Goal: Navigation & Orientation: Find specific page/section

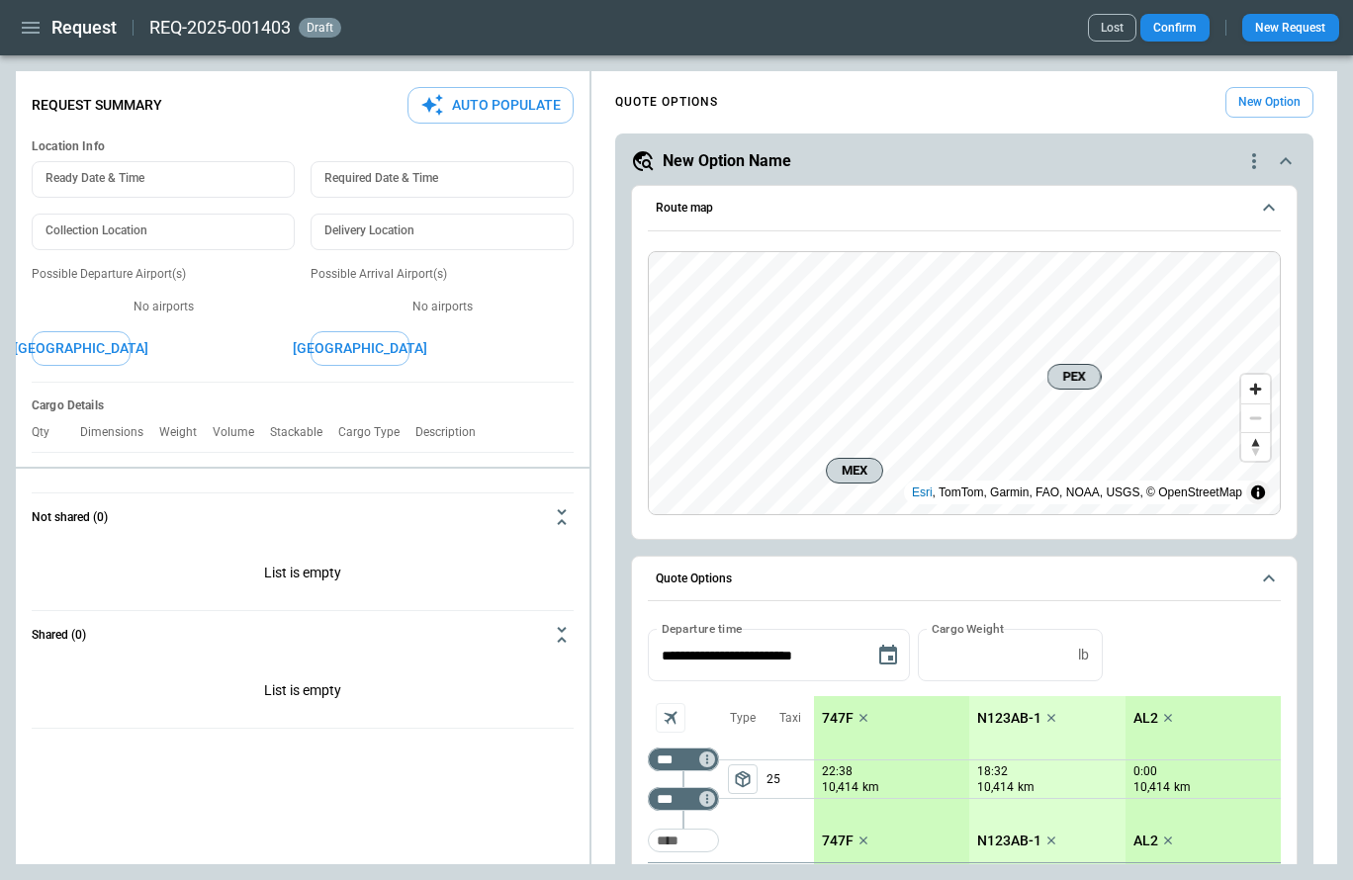
scroll to position [759, 0]
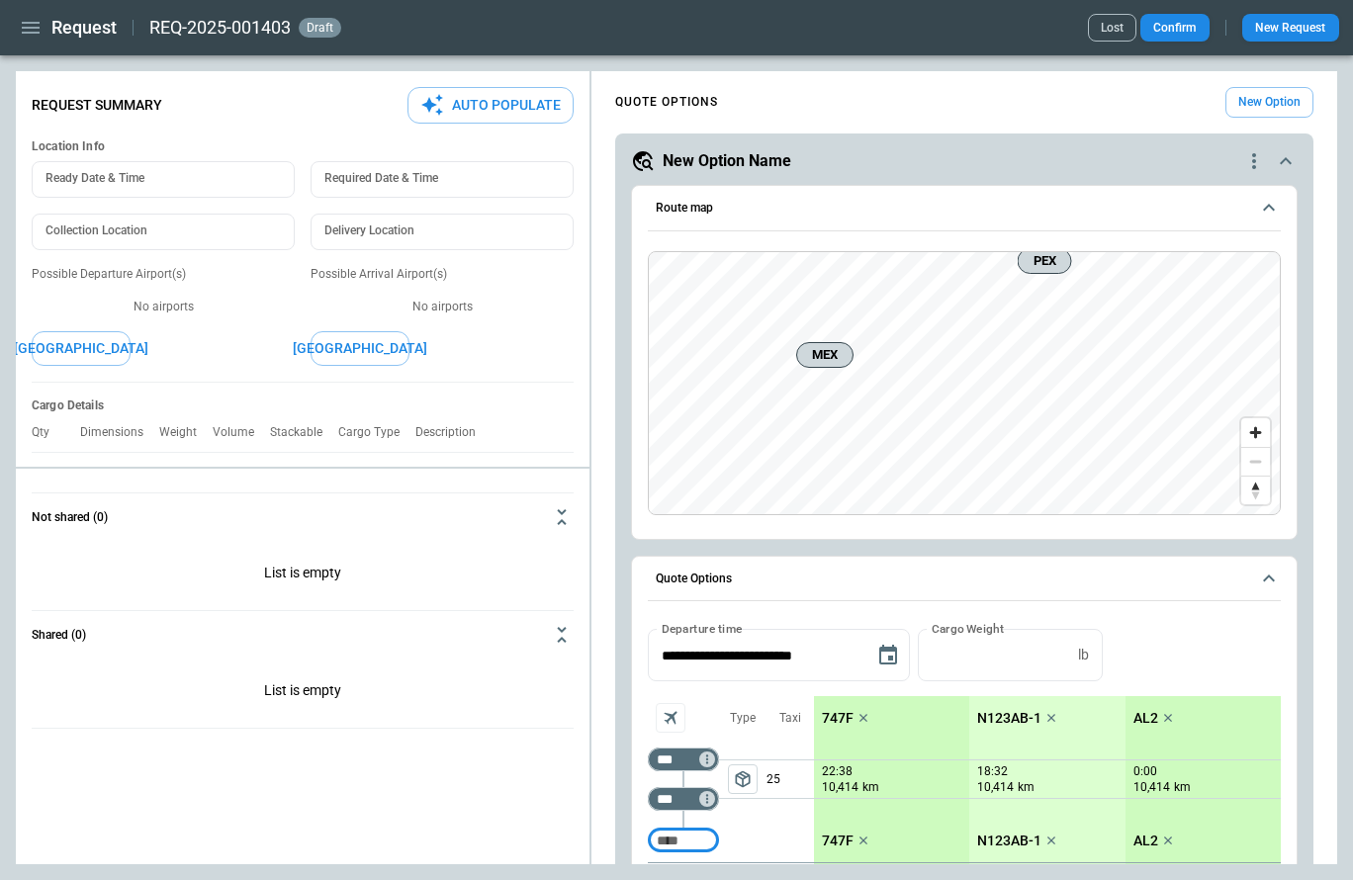
type textarea "*"
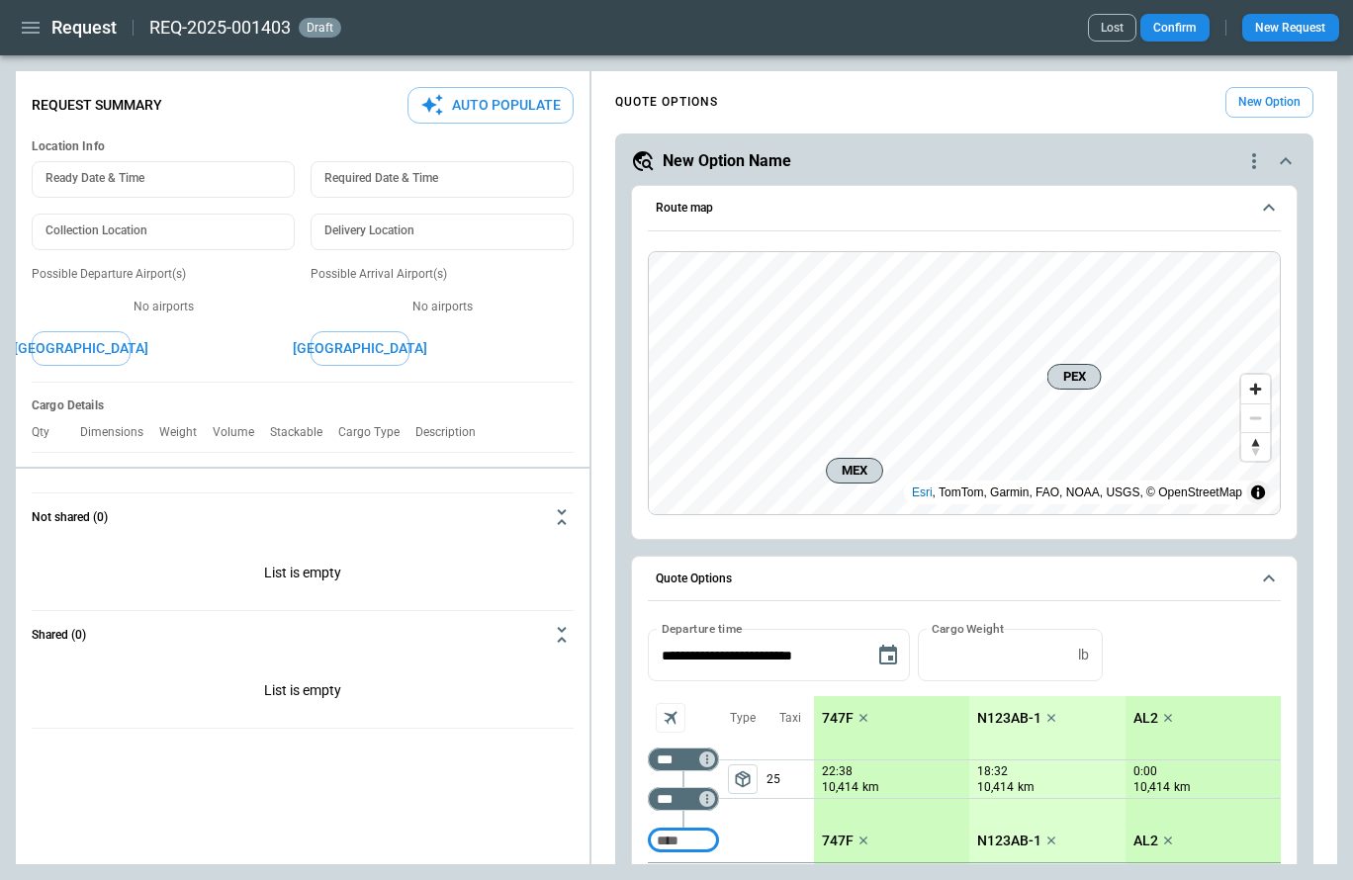
click at [31, 24] on icon "button" at bounding box center [31, 28] width 24 height 24
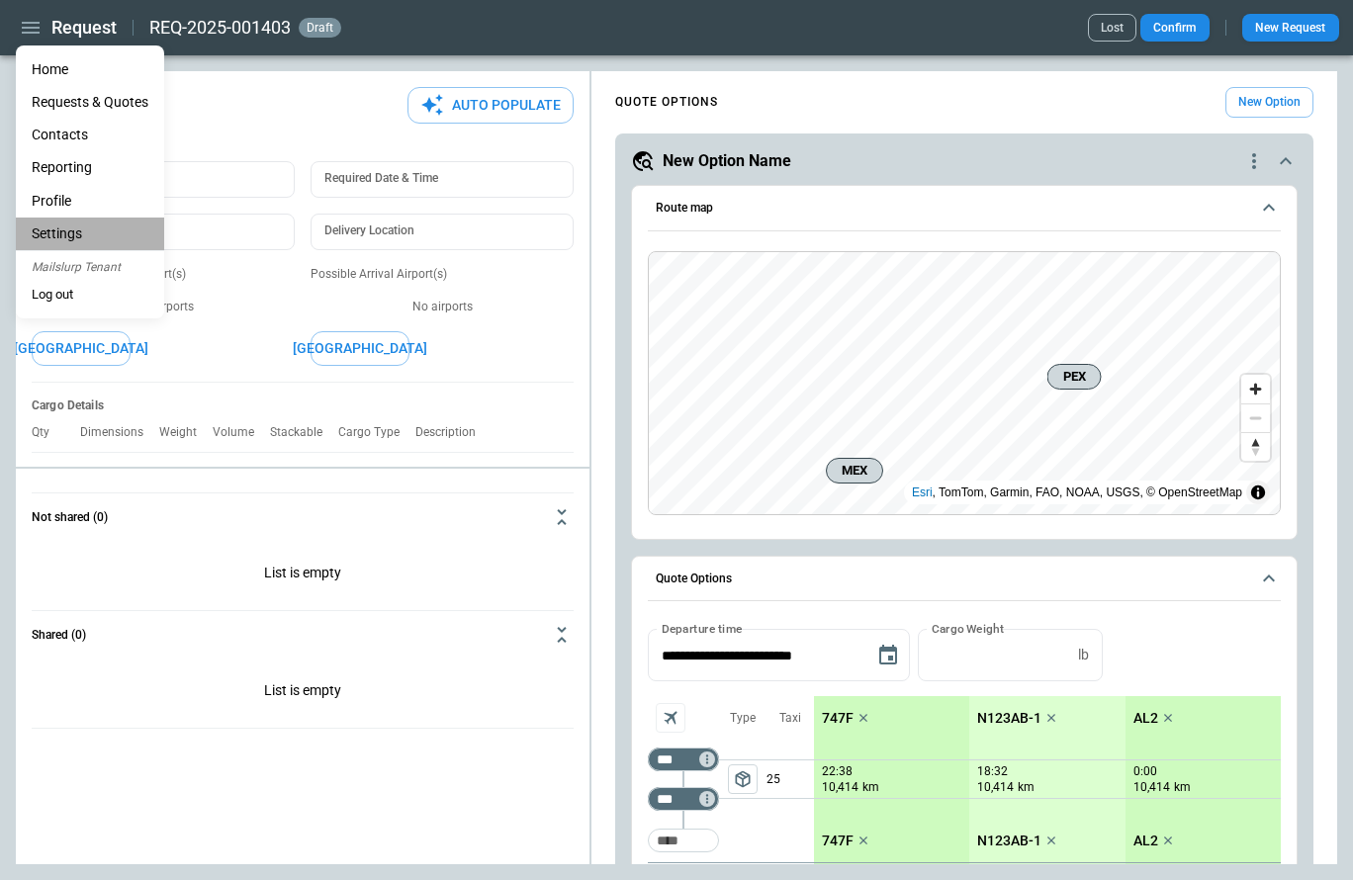
click at [91, 235] on li "Settings" at bounding box center [90, 234] width 148 height 33
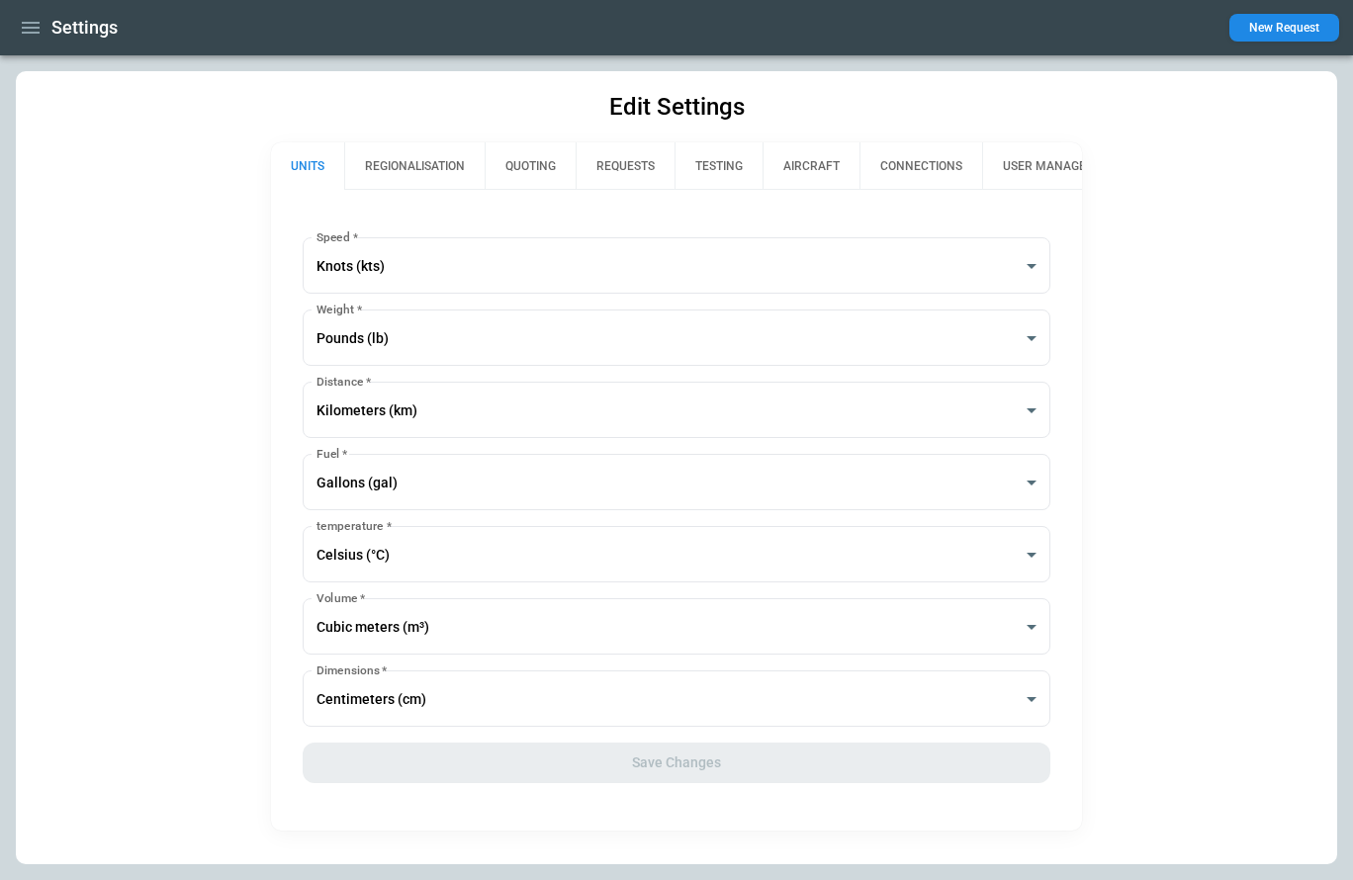
click at [804, 173] on button "AIRCRAFT" at bounding box center [811, 165] width 97 height 47
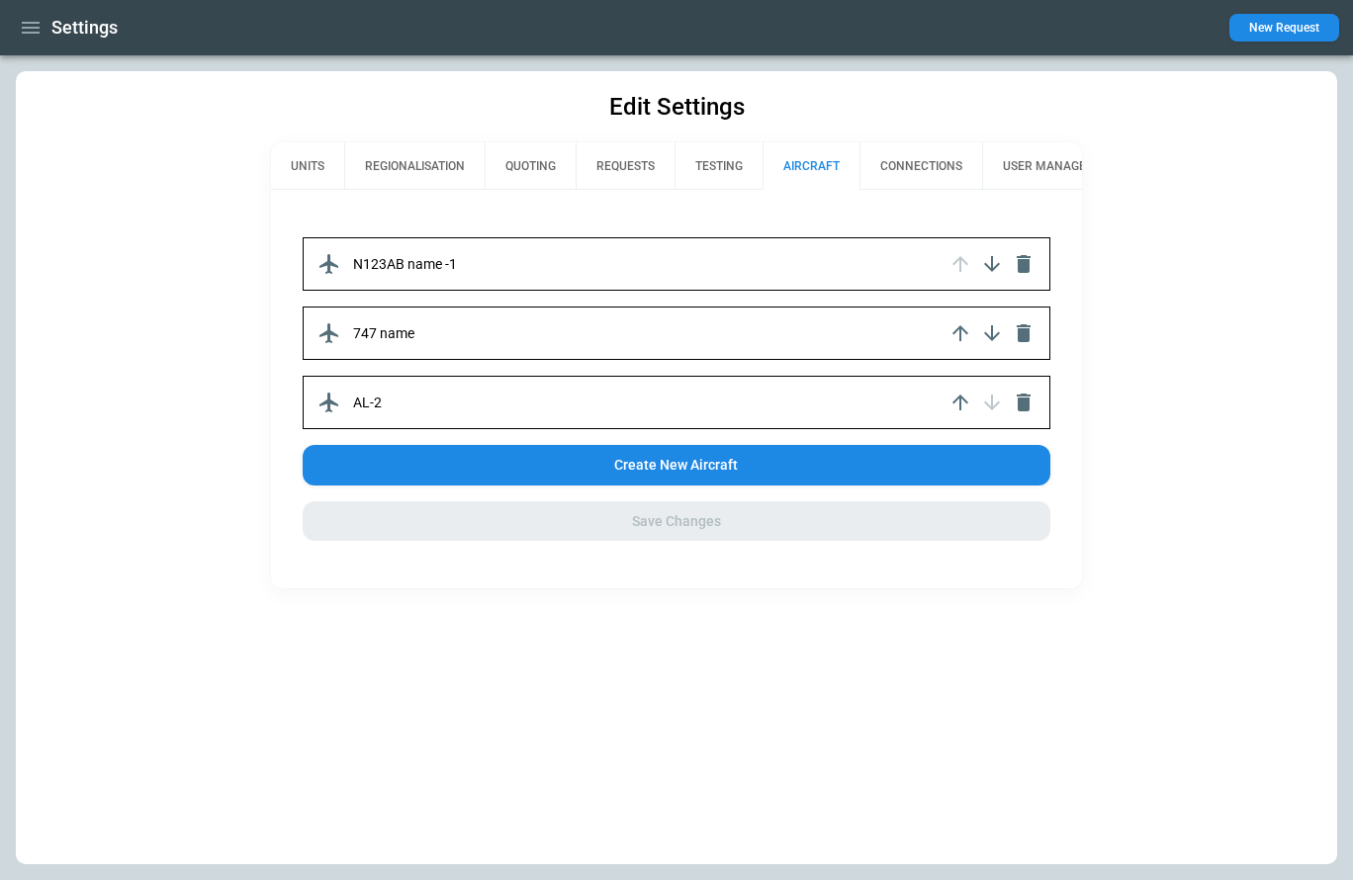
click at [721, 157] on button "TESTING" at bounding box center [719, 165] width 88 height 47
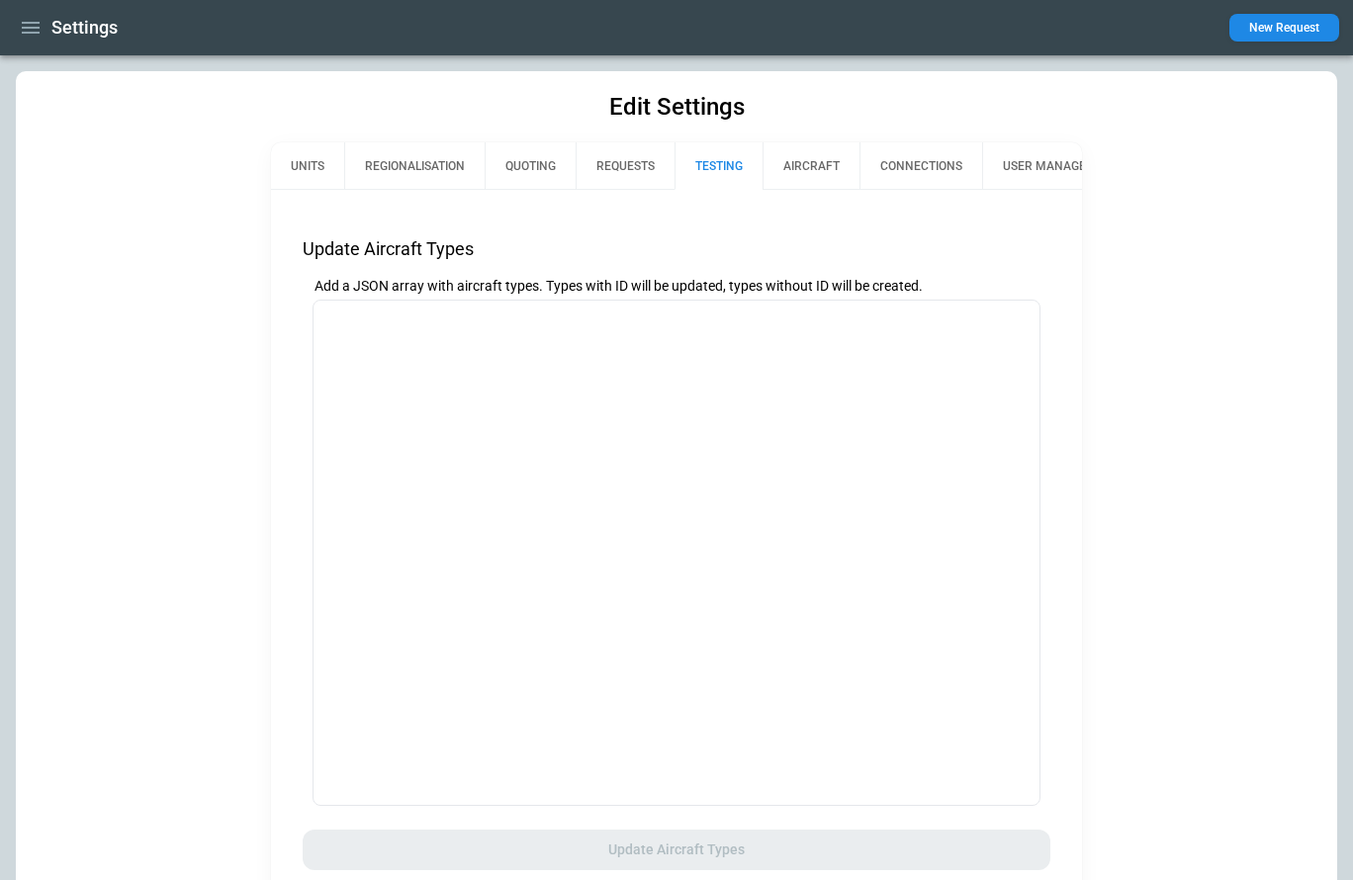
click at [820, 156] on button "AIRCRAFT" at bounding box center [811, 165] width 97 height 47
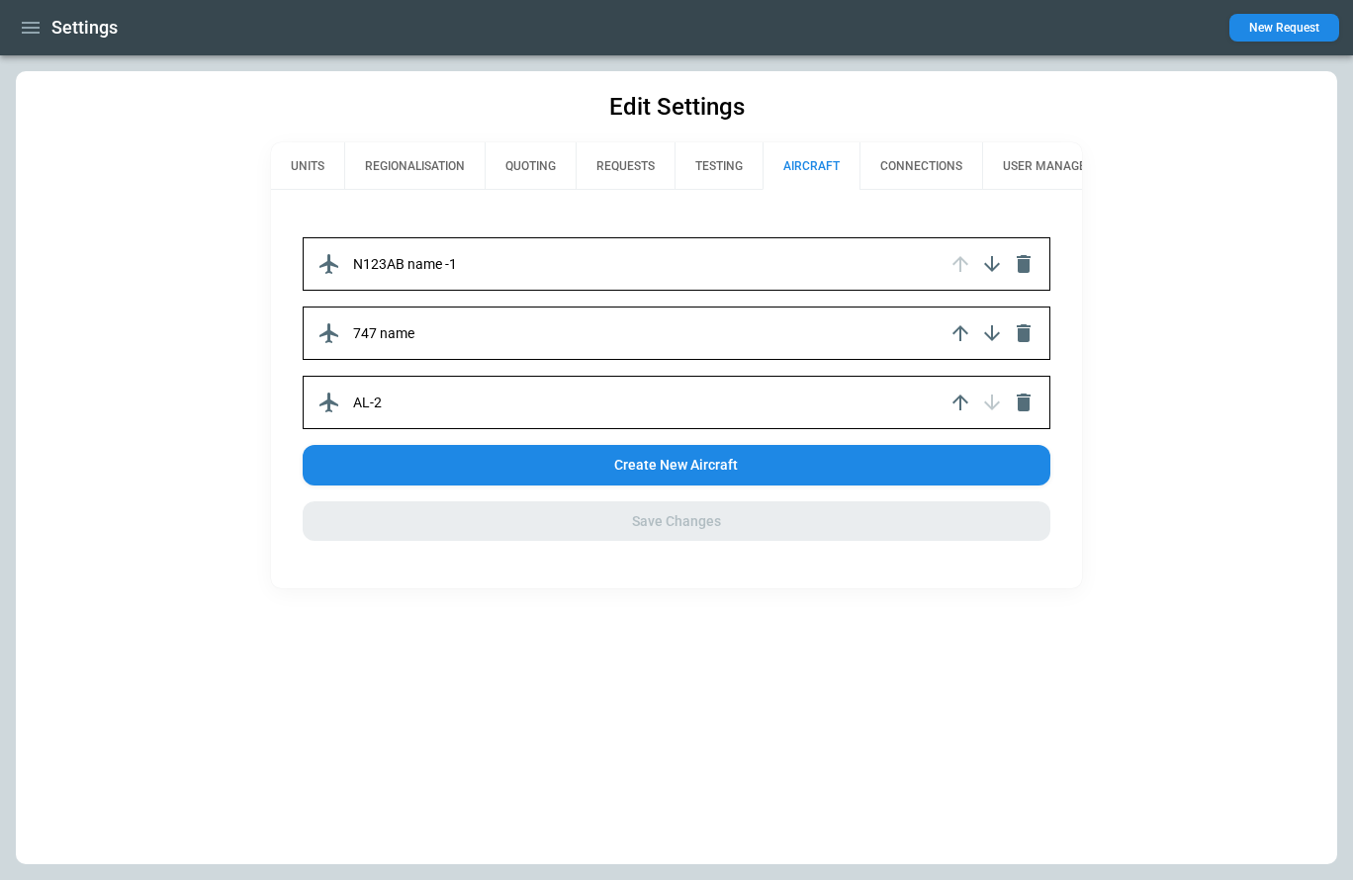
click at [918, 166] on button "CONNECTIONS" at bounding box center [921, 165] width 123 height 47
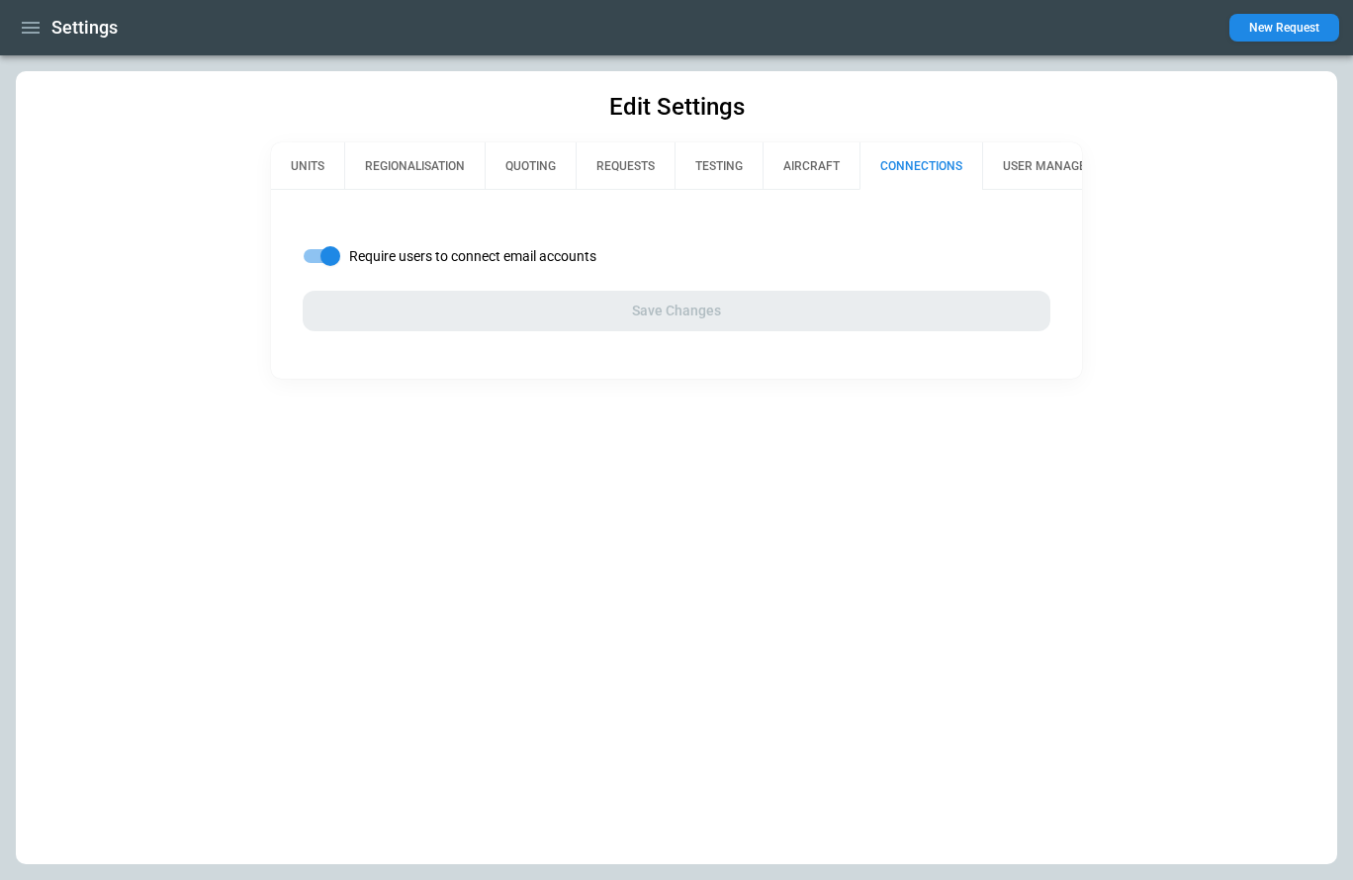
click at [37, 42] on button "button" at bounding box center [31, 28] width 34 height 35
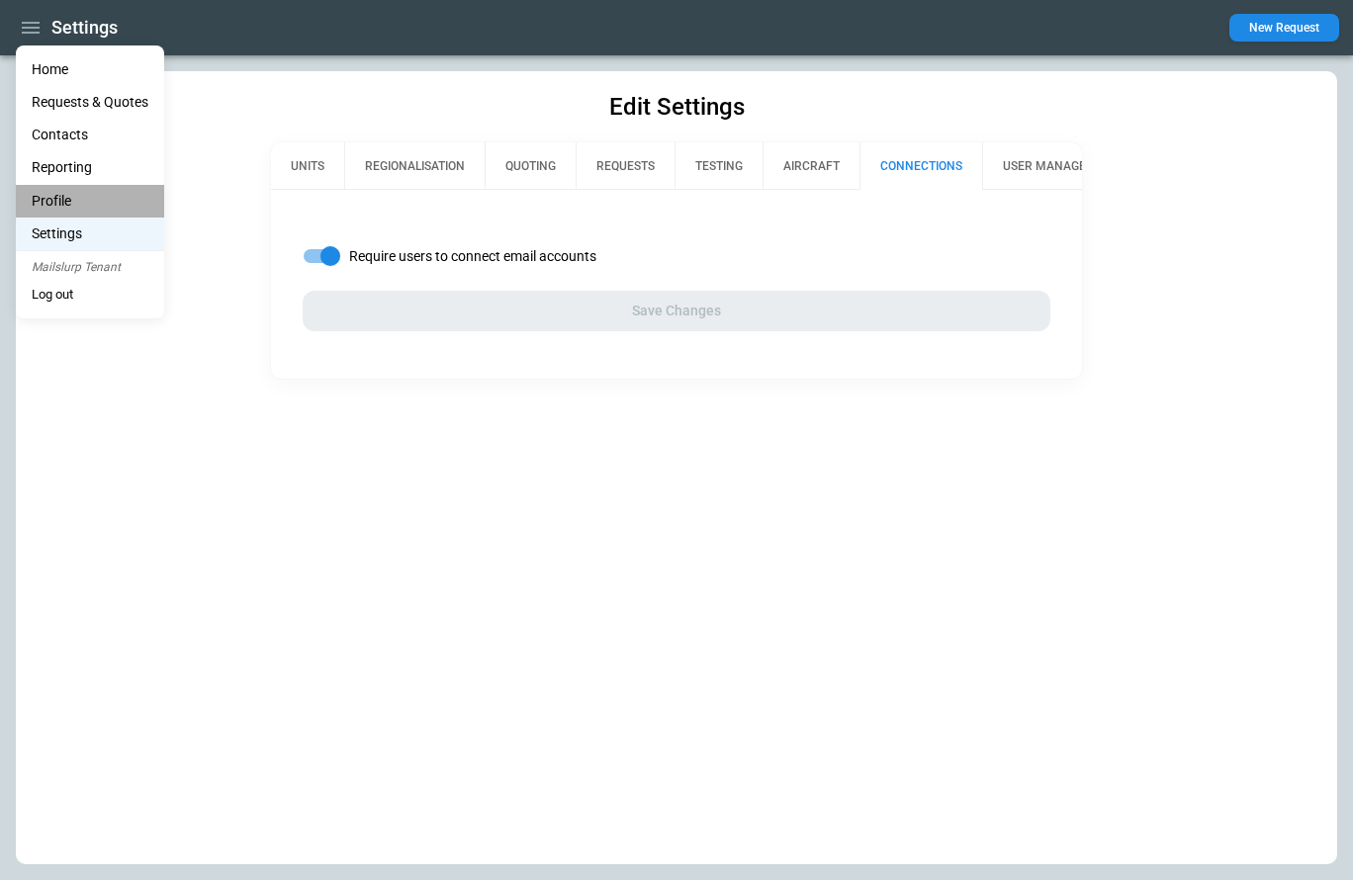
click at [54, 193] on li "Profile" at bounding box center [90, 201] width 148 height 33
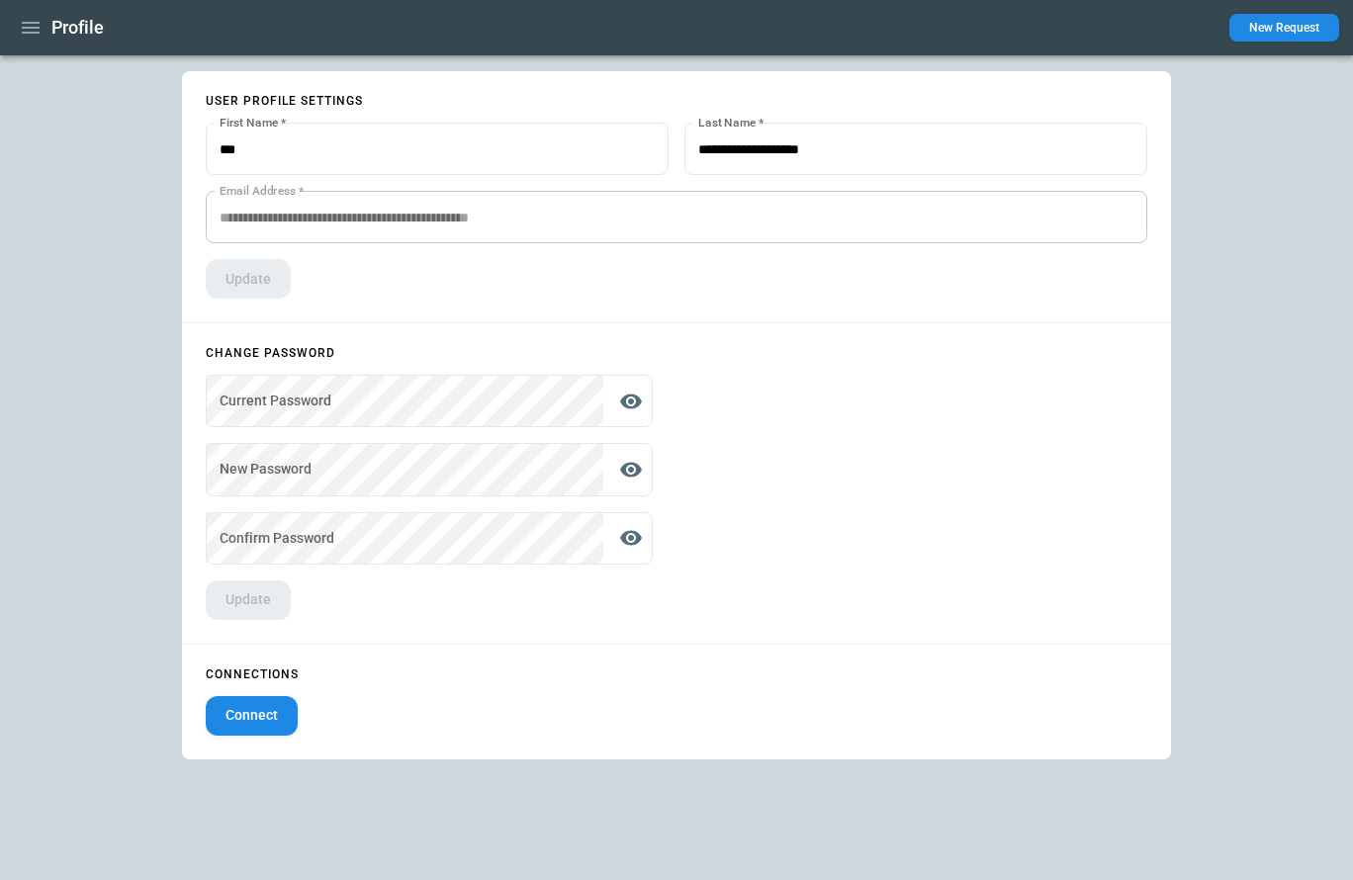
click at [21, 31] on icon "button" at bounding box center [31, 28] width 24 height 24
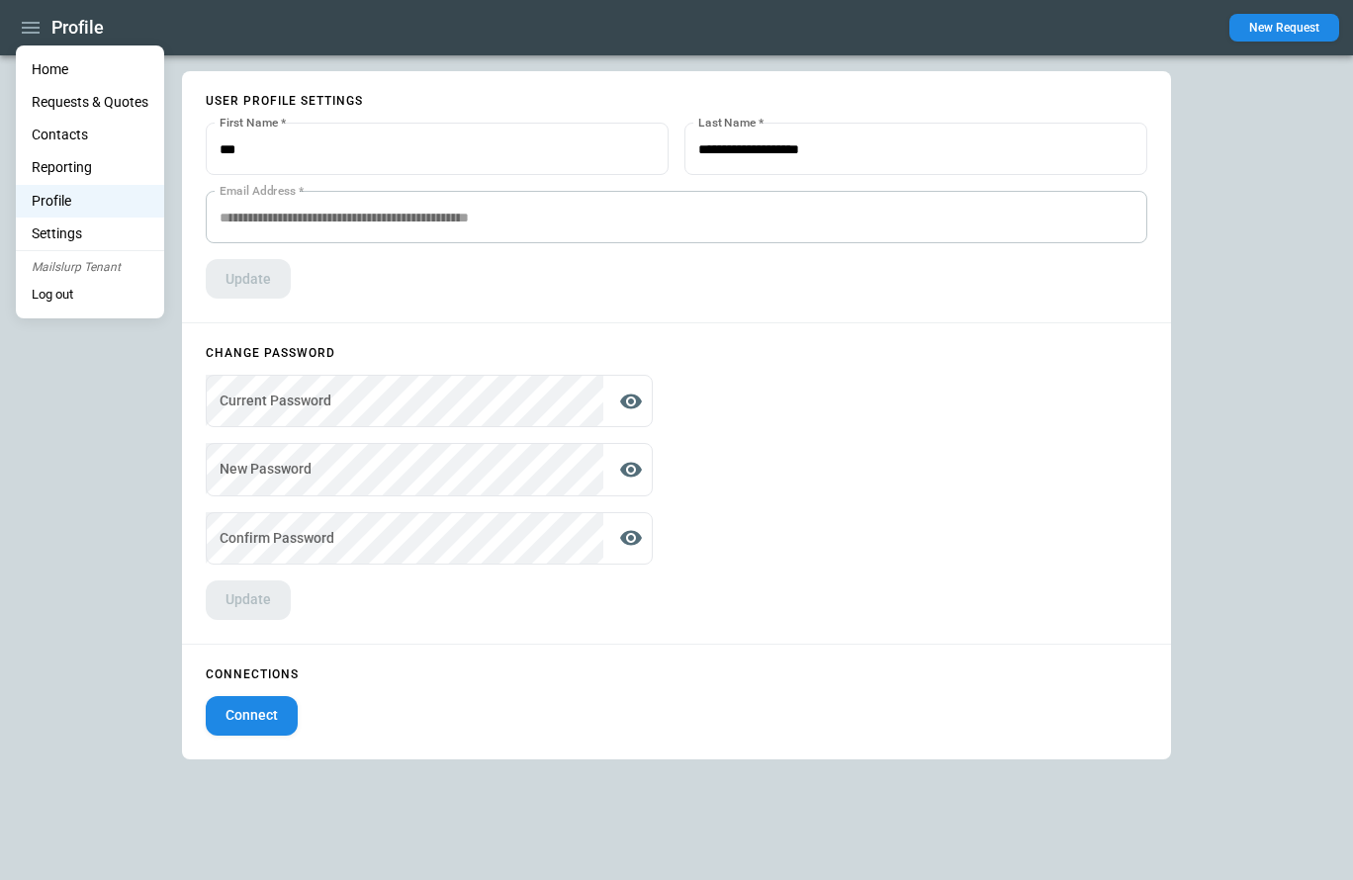
click at [29, 73] on li "Home" at bounding box center [90, 69] width 148 height 33
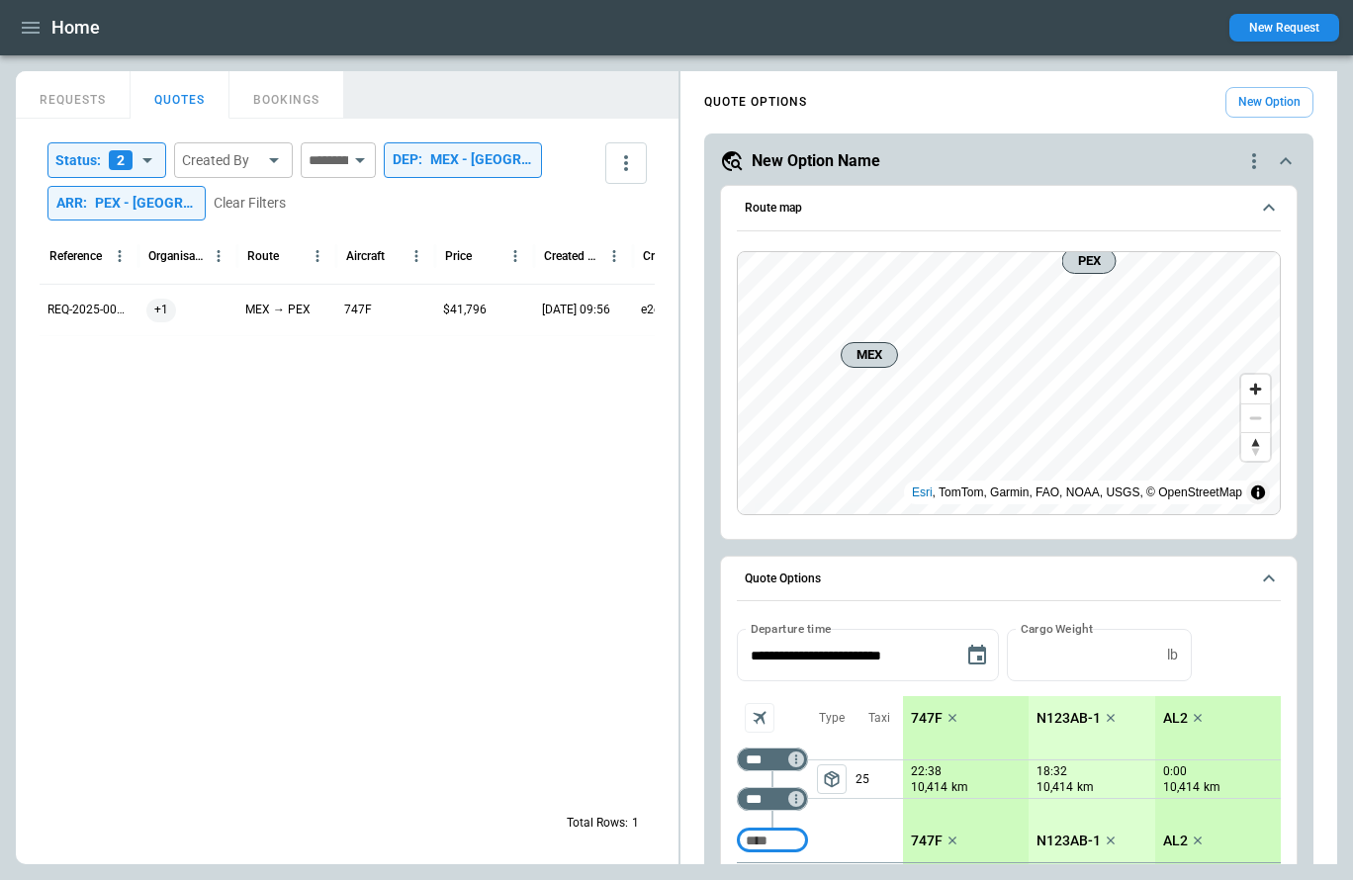
click at [39, 29] on icon "button" at bounding box center [31, 28] width 24 height 24
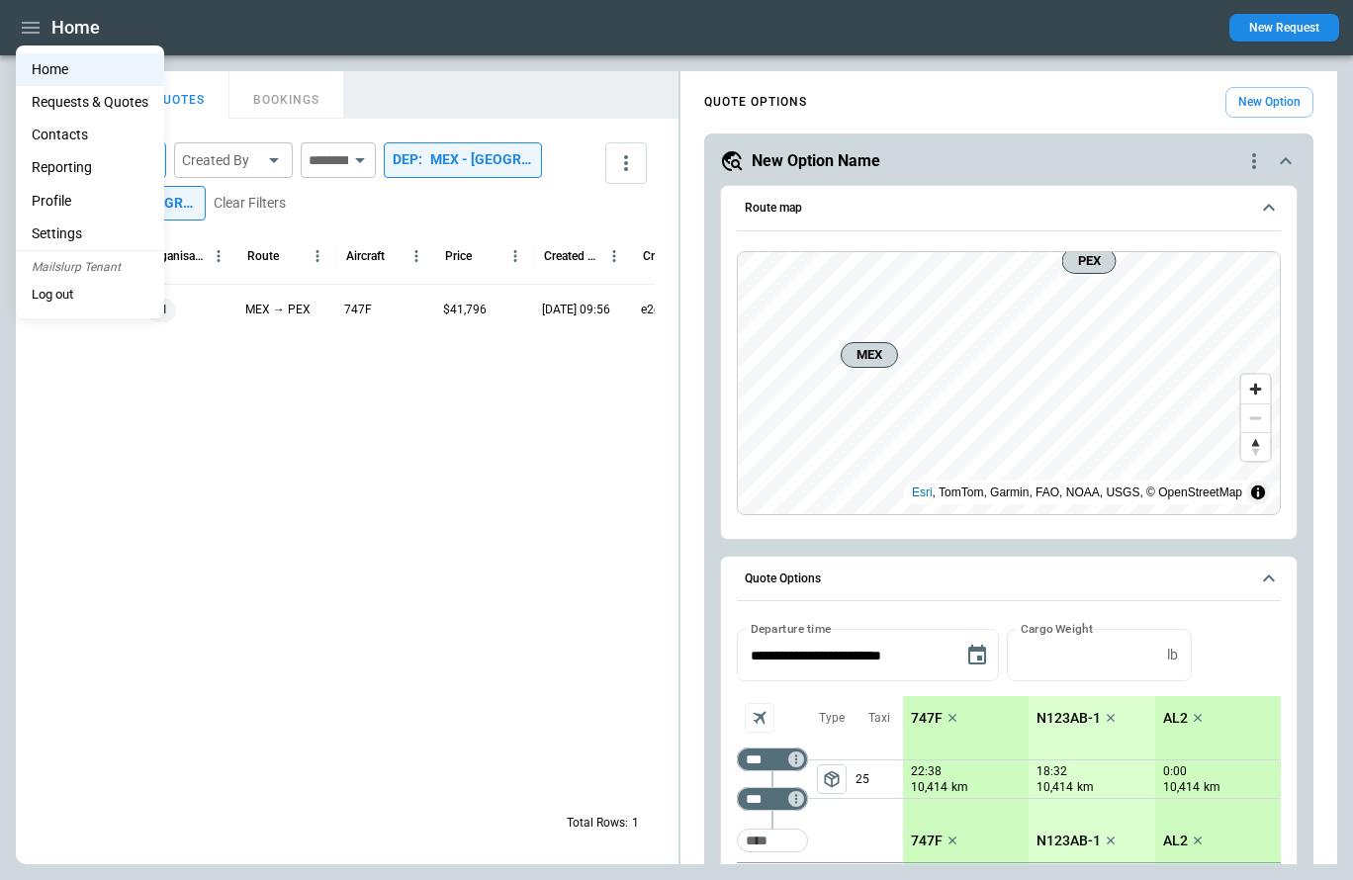
click at [78, 243] on li "Settings" at bounding box center [90, 234] width 148 height 33
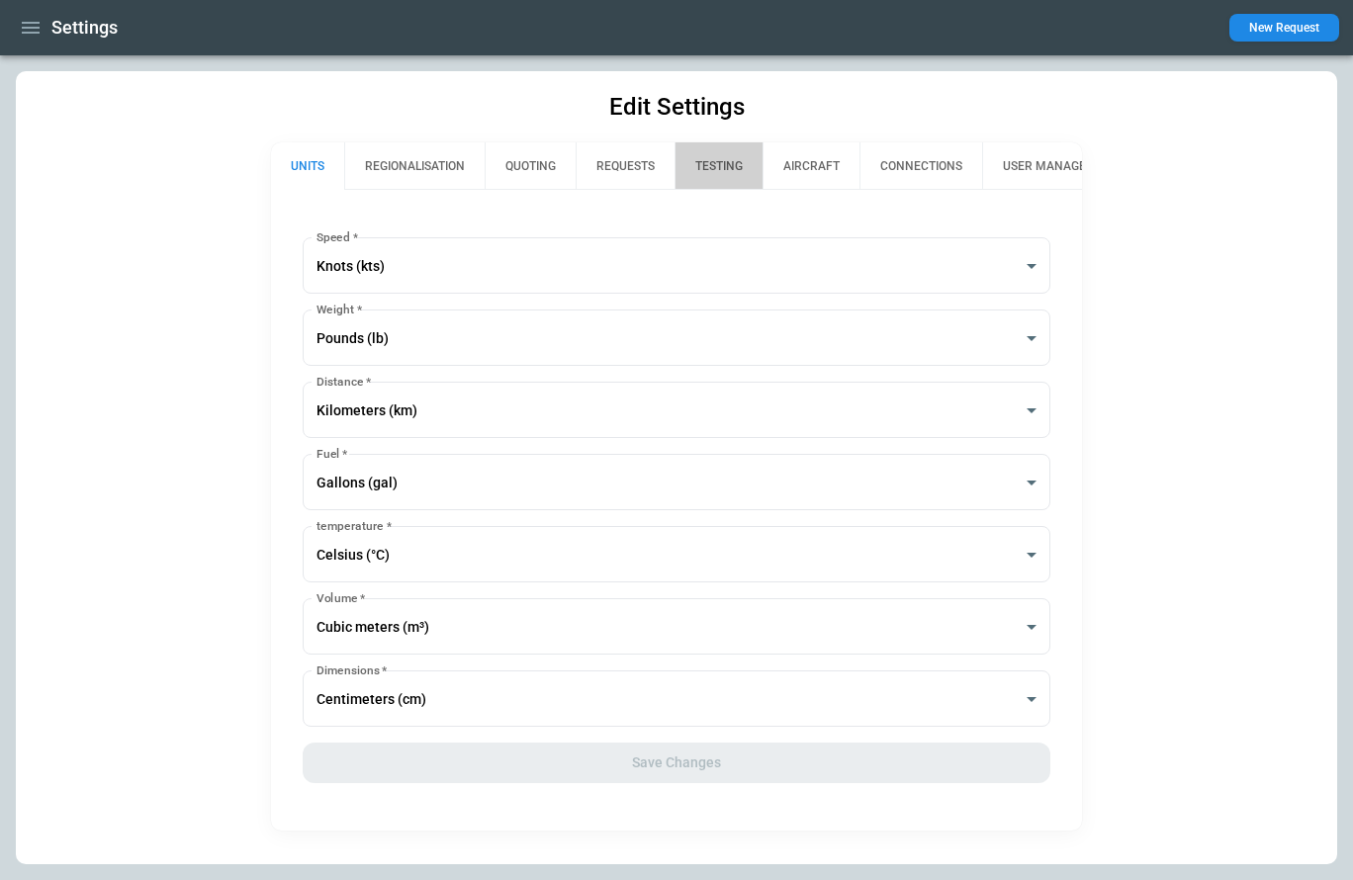
click at [743, 153] on button "TESTING" at bounding box center [719, 165] width 88 height 47
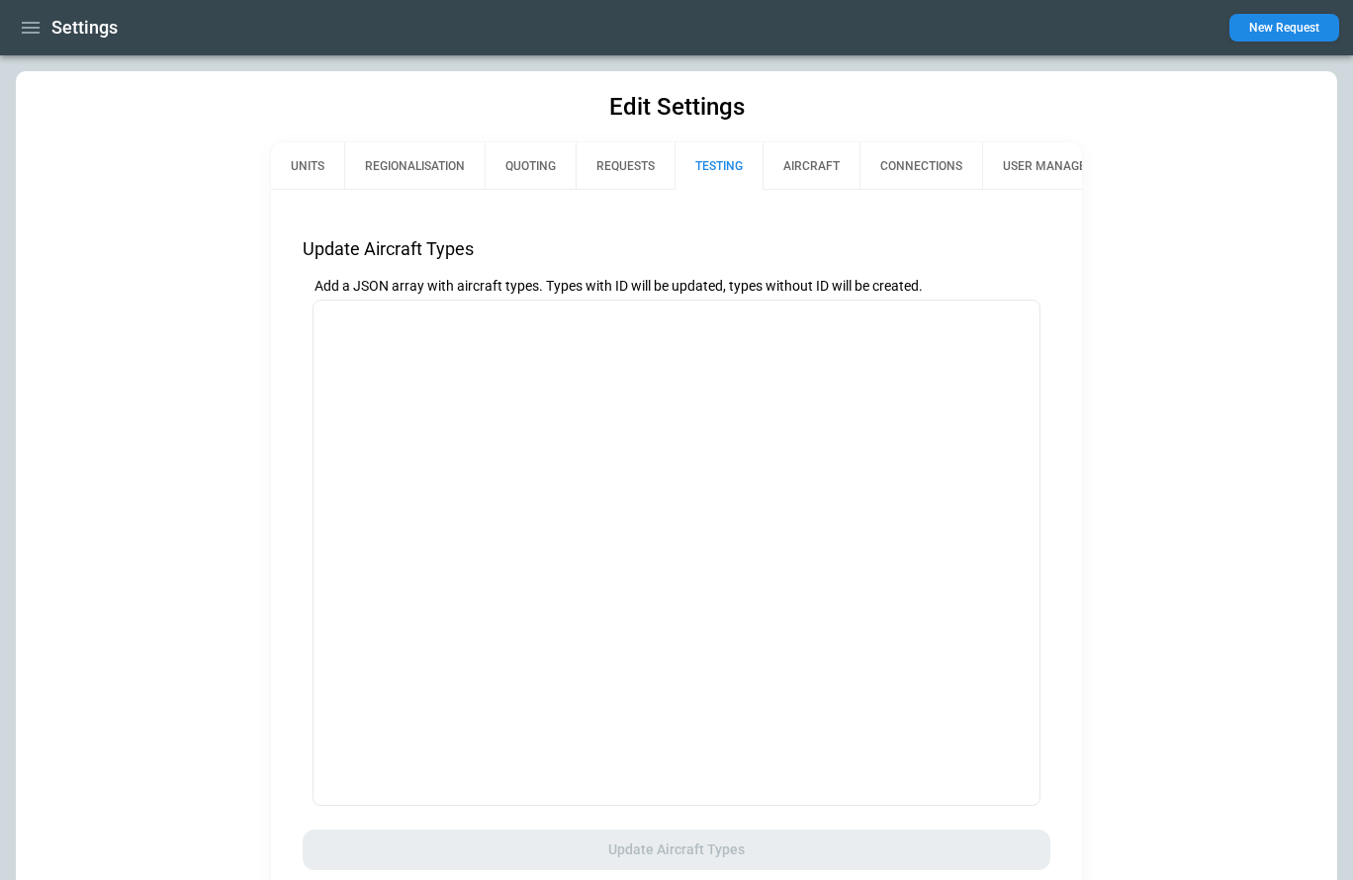
click at [37, 34] on icon "button" at bounding box center [31, 28] width 24 height 24
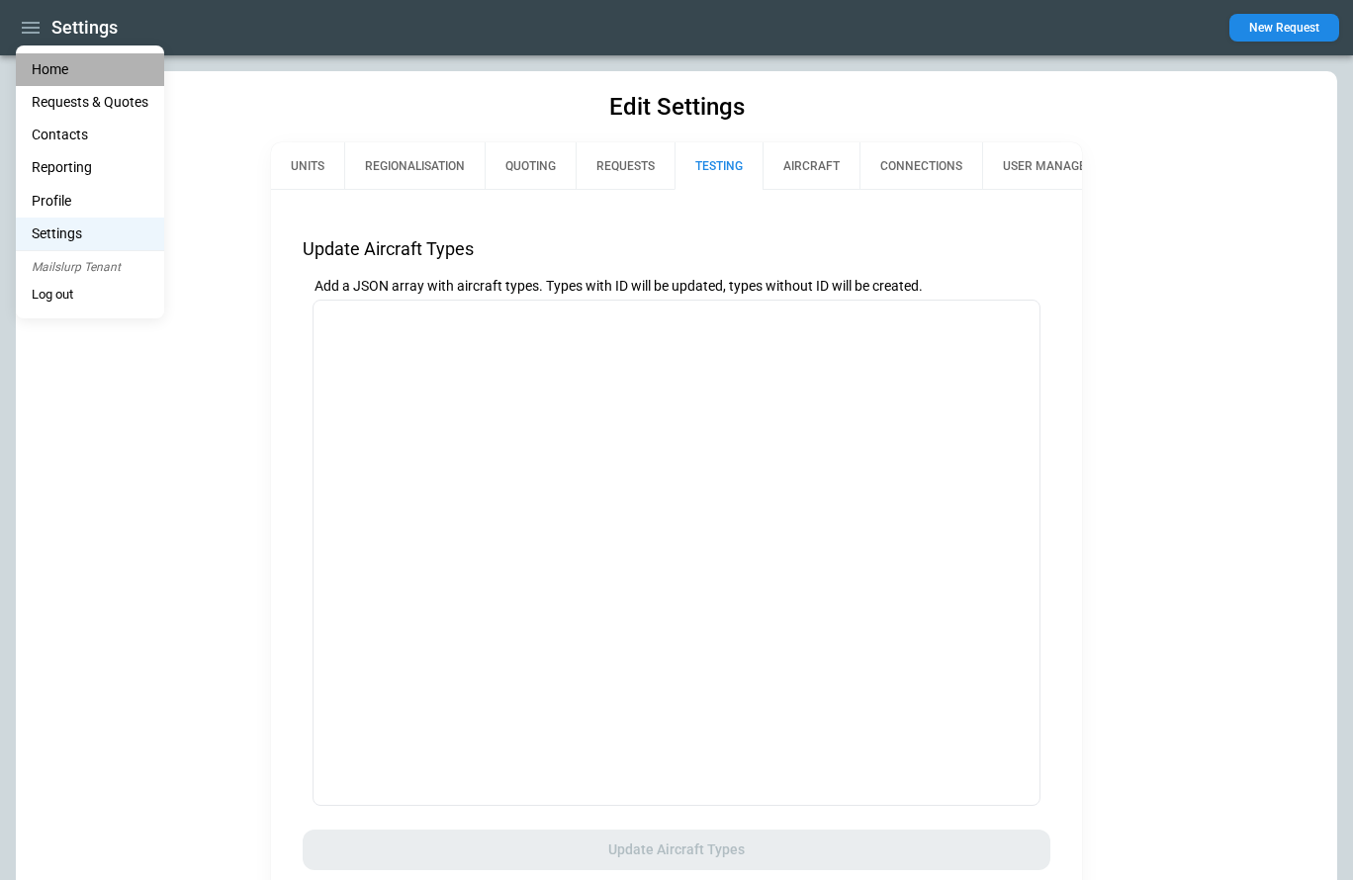
click at [38, 62] on li "Home" at bounding box center [90, 69] width 148 height 33
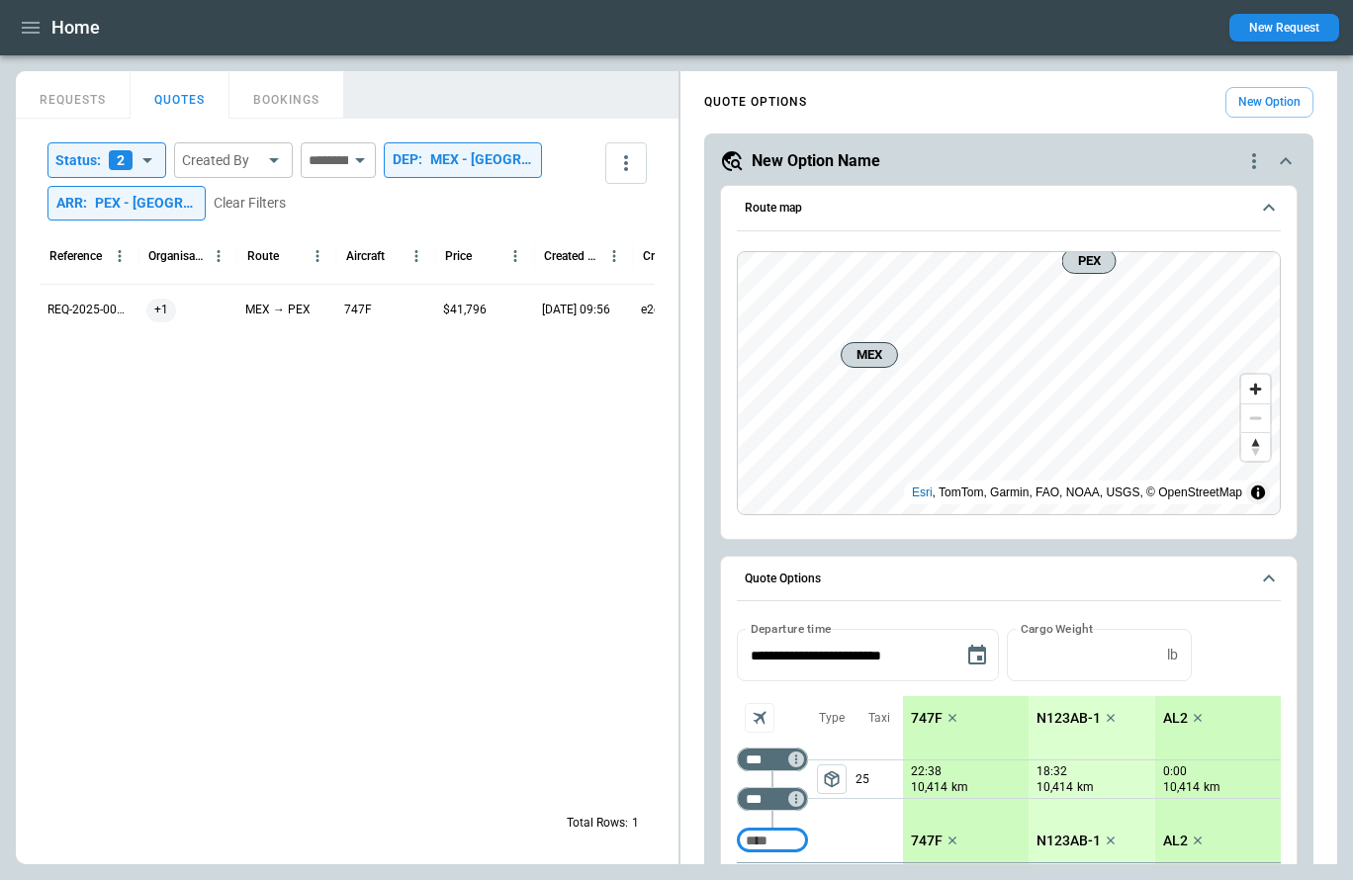
click at [35, 33] on icon "button" at bounding box center [31, 28] width 18 height 12
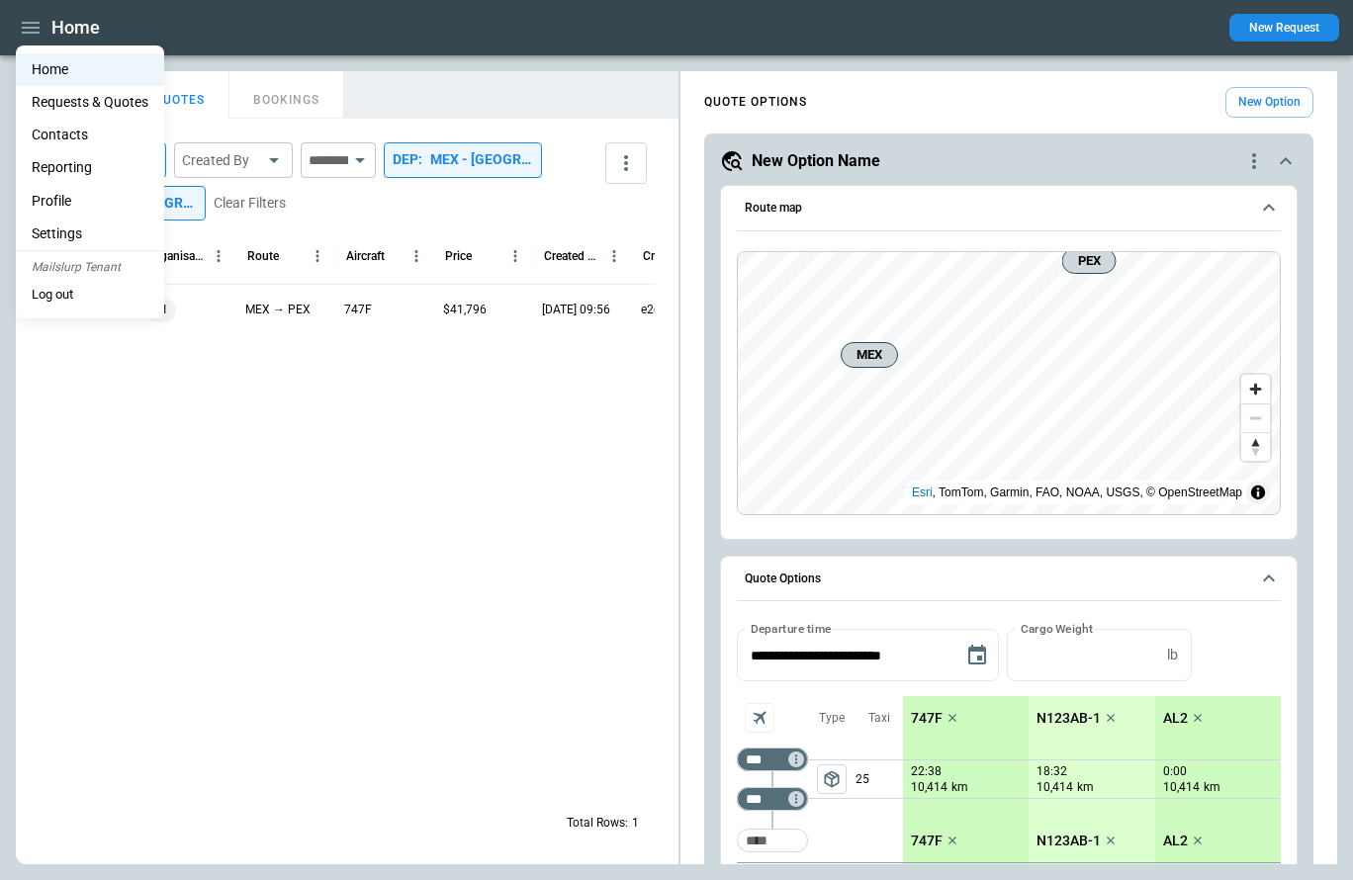
click at [65, 200] on li "Profile" at bounding box center [90, 201] width 148 height 33
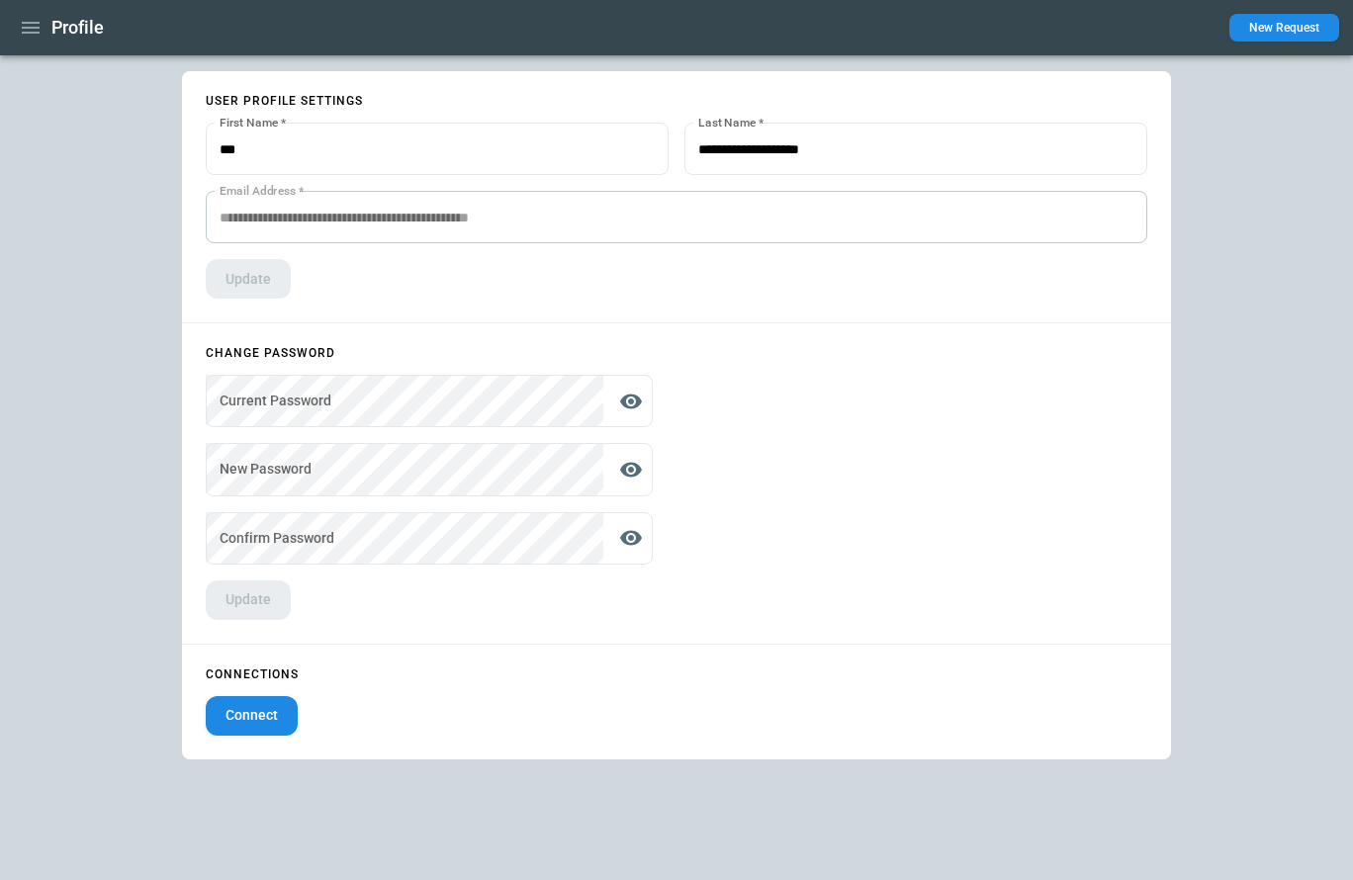
click at [38, 33] on icon "button" at bounding box center [31, 28] width 18 height 12
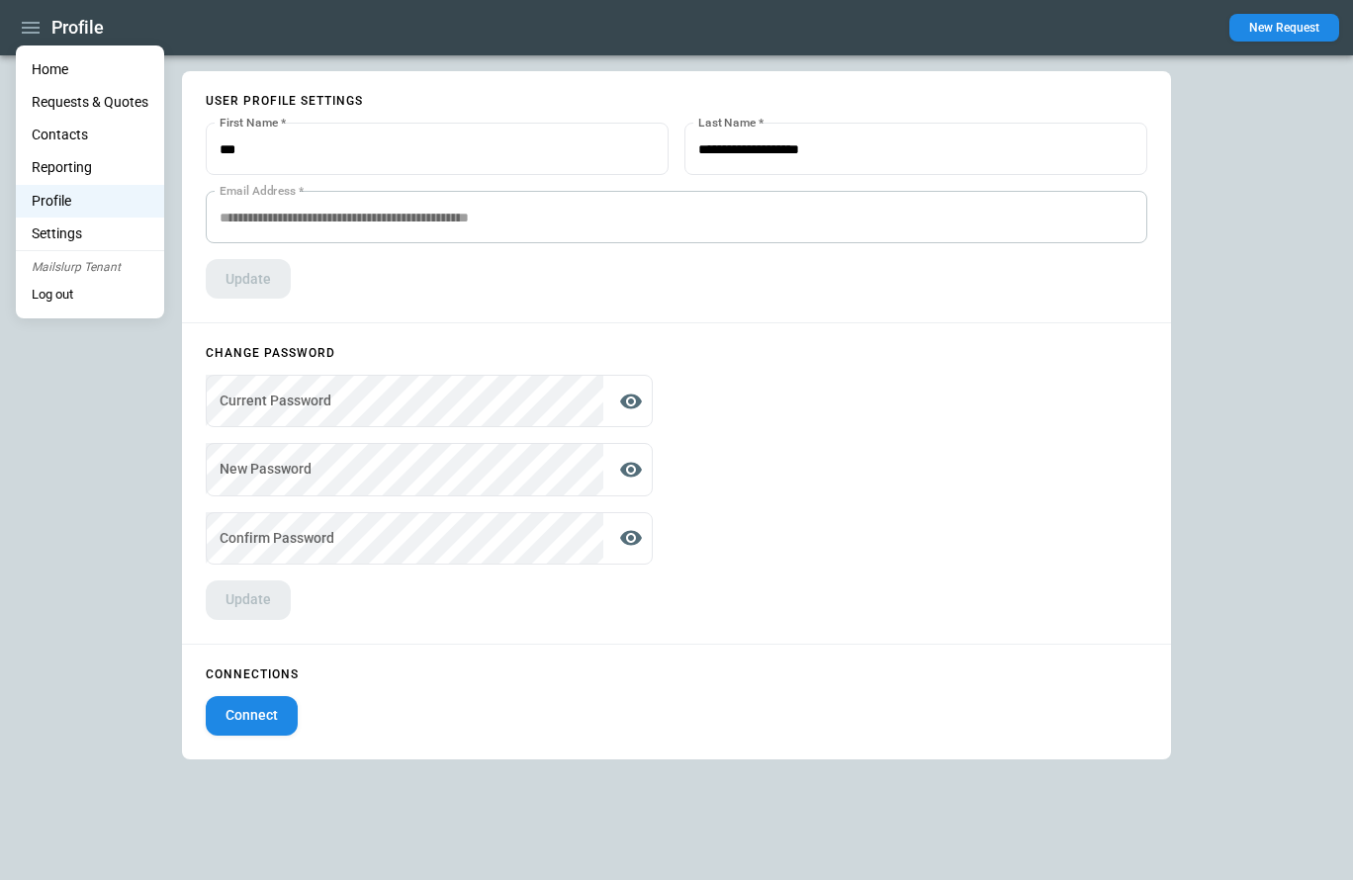
click at [49, 73] on li "Home" at bounding box center [90, 69] width 148 height 33
